Goal: Entertainment & Leisure: Consume media (video, audio)

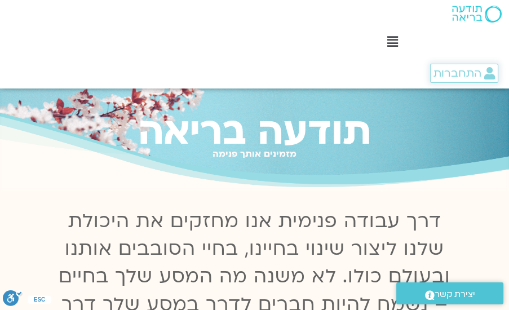
click at [471, 74] on span "התחברות" at bounding box center [458, 73] width 48 height 12
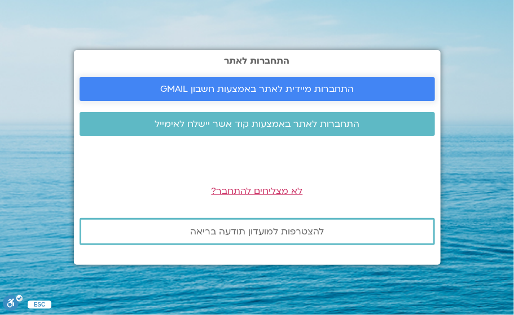
click at [323, 87] on span "התחברות מיידית לאתר באמצעות חשבון GMAIL" at bounding box center [256, 89] width 193 height 10
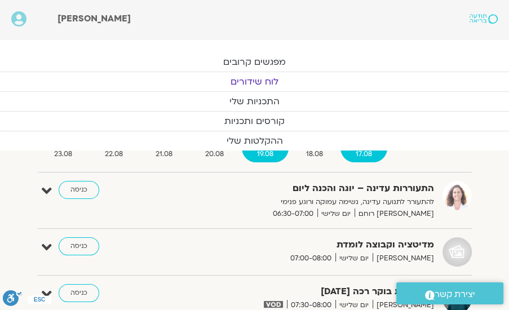
click at [361, 153] on span "17.08" at bounding box center [364, 154] width 47 height 12
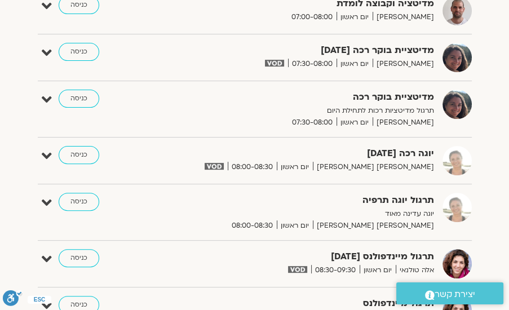
scroll to position [290, 0]
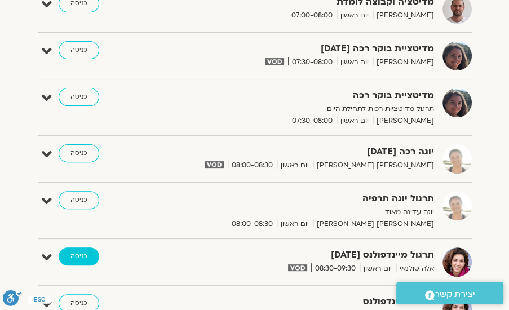
click at [72, 255] on link "כניסה" at bounding box center [79, 257] width 41 height 18
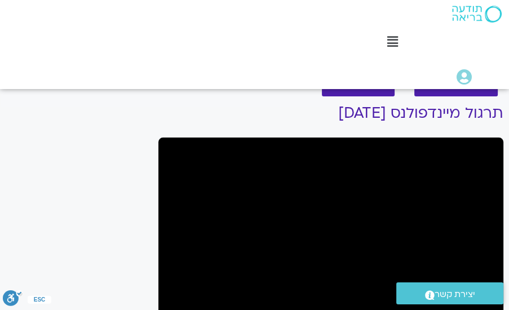
scroll to position [96, 0]
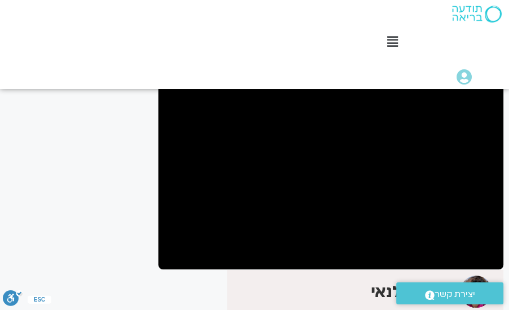
click at [393, 40] on icon at bounding box center [392, 42] width 11 height 12
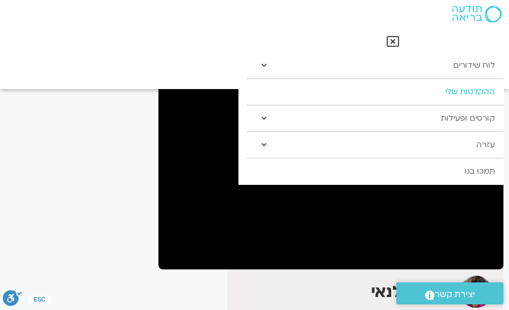
click at [407, 98] on link "ההקלטות שלי" at bounding box center [375, 92] width 256 height 26
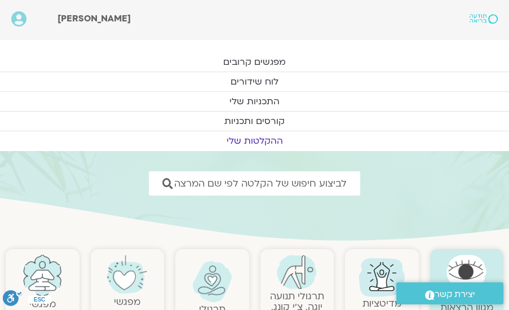
click at [261, 139] on link "ההקלטות שלי" at bounding box center [254, 140] width 509 height 19
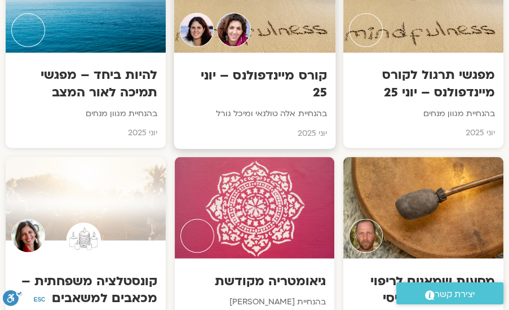
scroll to position [1772, 0]
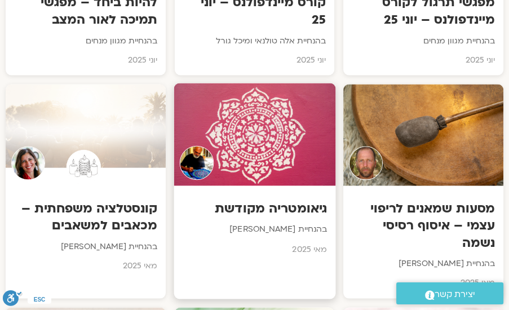
click at [256, 205] on h3 "גיאומטריה מקודשת" at bounding box center [254, 208] width 144 height 17
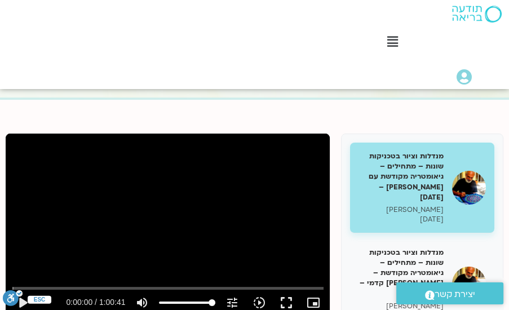
scroll to position [113, 0]
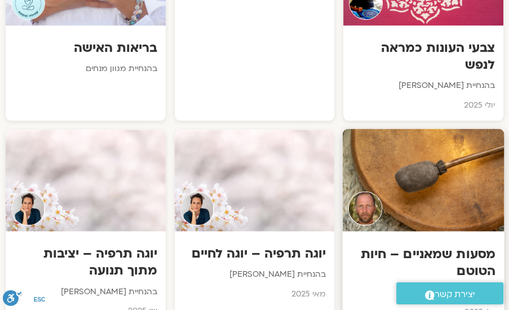
scroll to position [1056, 0]
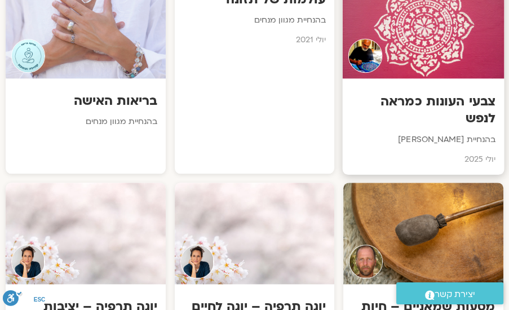
click at [405, 95] on h3 "צבעי העונות כמראה לנפש" at bounding box center [423, 109] width 144 height 34
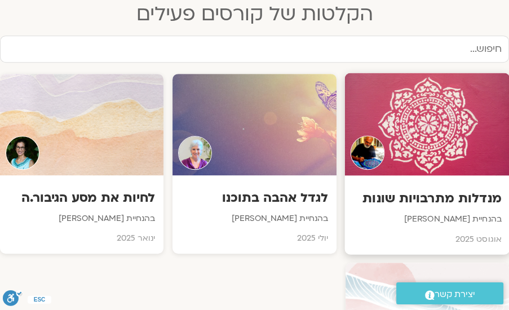
scroll to position [451, 0]
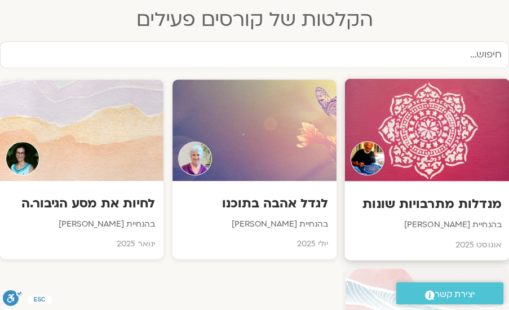
click at [420, 202] on h3 "מנדלות מתרבויות שונות" at bounding box center [427, 204] width 148 height 17
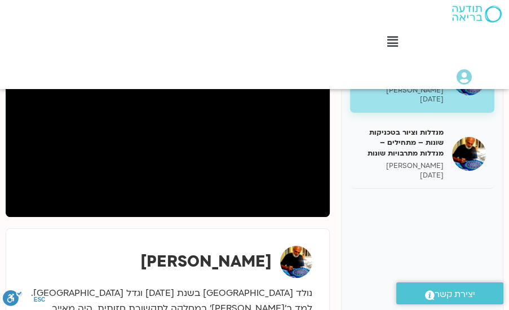
scroll to position [161, 0]
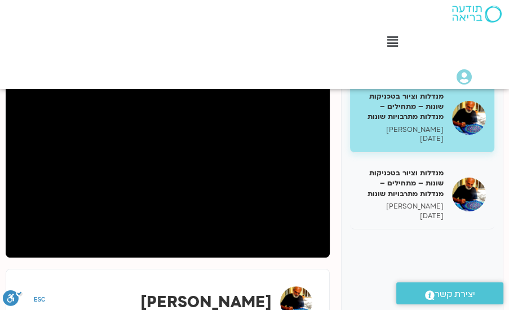
click at [429, 112] on h5 "מנדלות וציור בטכניקות שונות – מתחילים – מנדלות מתרבויות שונות" at bounding box center [401, 106] width 85 height 31
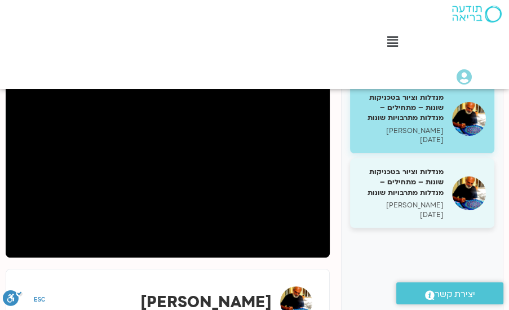
click at [425, 182] on h5 "מנדלות וציור בטכניקות שונות – מתחילים – מנדלות מתרבויות שונות" at bounding box center [401, 182] width 85 height 31
